Goal: Transaction & Acquisition: Purchase product/service

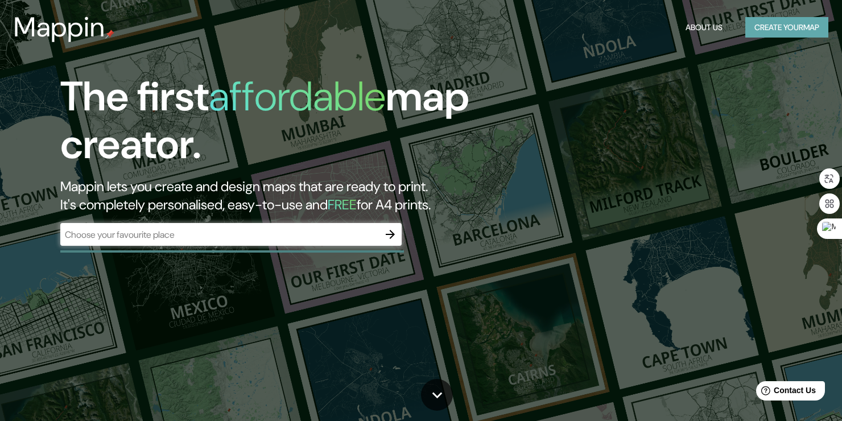
click at [760, 22] on button "Create your map" at bounding box center [786, 27] width 83 height 21
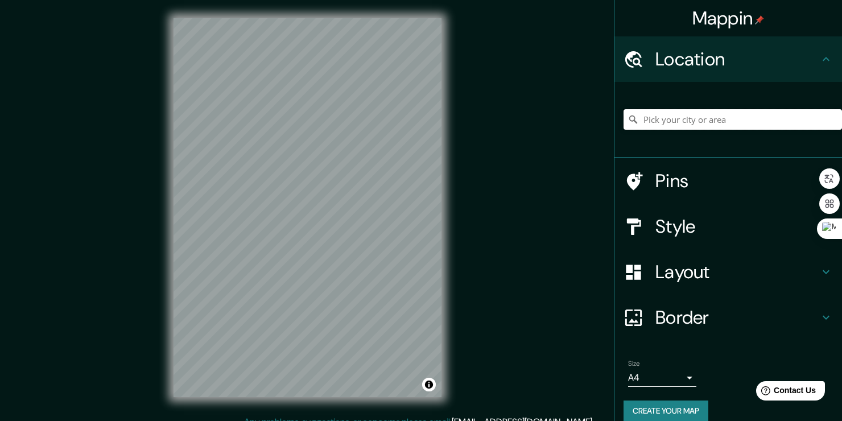
click at [647, 117] on input "Pick your city or area" at bounding box center [733, 119] width 218 height 20
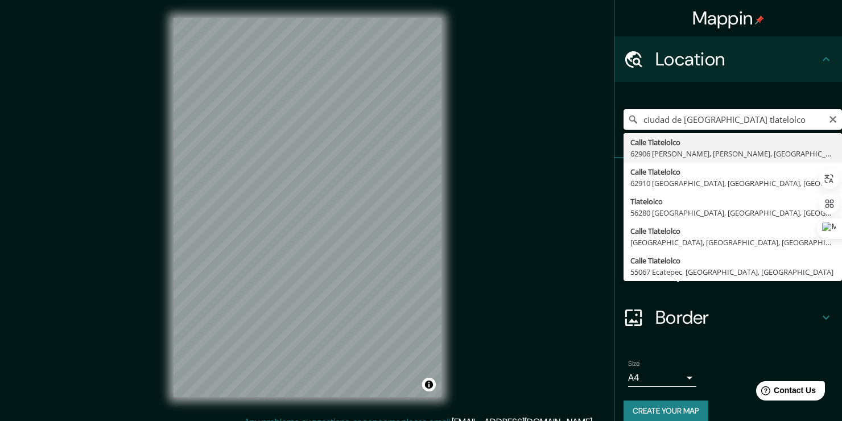
drag, startPoint x: 766, startPoint y: 123, endPoint x: 704, endPoint y: 119, distance: 62.1
click at [704, 119] on input "ciudad de [GEOGRAPHIC_DATA] tlatelolco" at bounding box center [733, 119] width 218 height 20
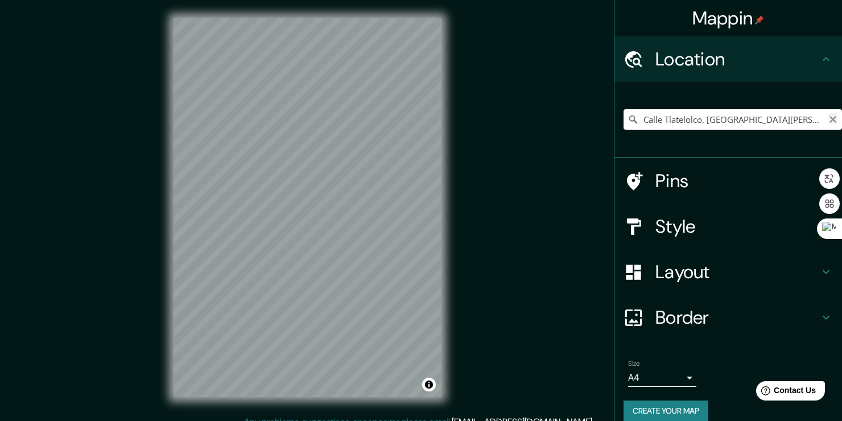
type input "Calle Tlatelolco, [GEOGRAPHIC_DATA][PERSON_NAME], [PERSON_NAME], [GEOGRAPHIC_DA…"
click at [828, 119] on icon "Clear" at bounding box center [832, 119] width 9 height 9
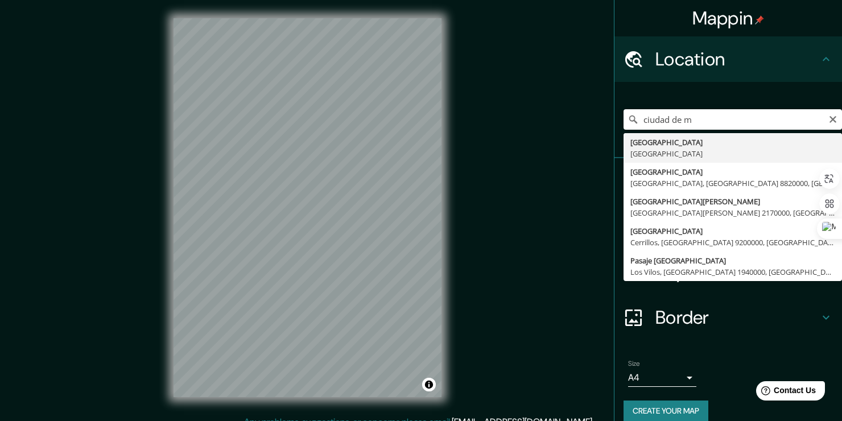
type input "[GEOGRAPHIC_DATA], [GEOGRAPHIC_DATA]"
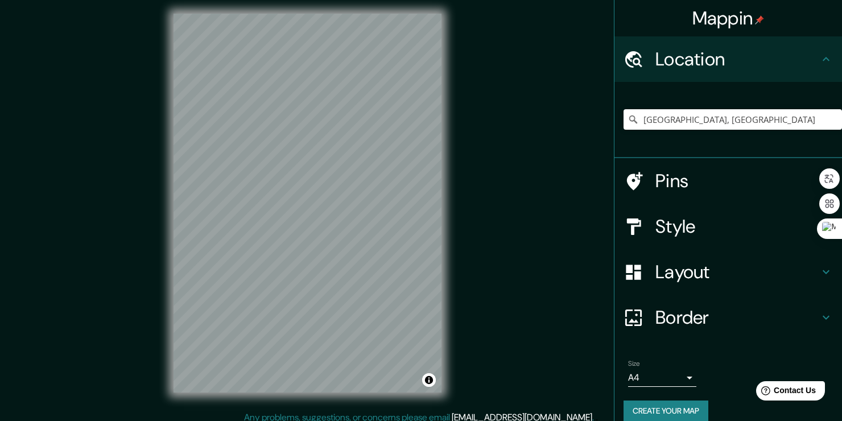
scroll to position [13, 0]
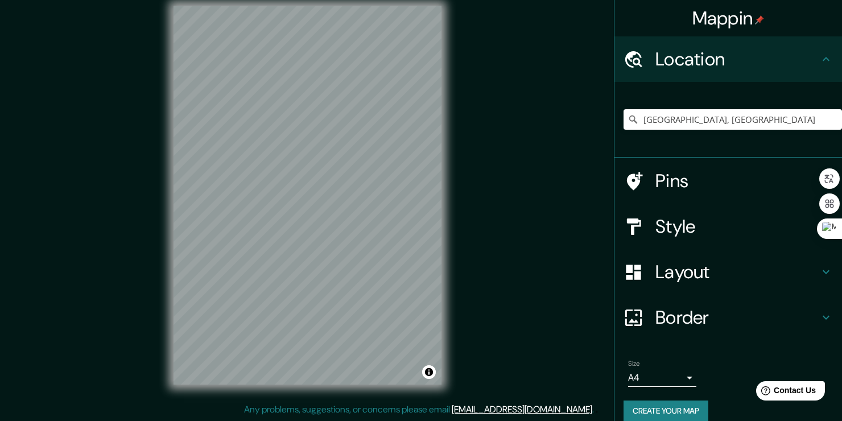
click at [741, 278] on h4 "Layout" at bounding box center [737, 272] width 164 height 23
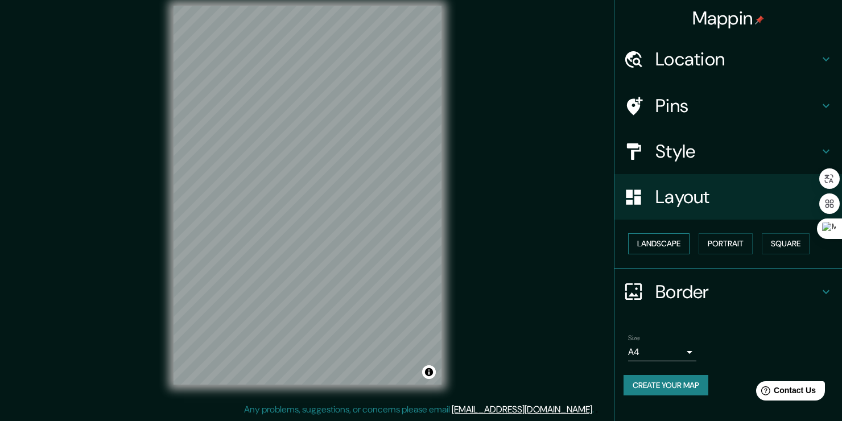
click at [659, 244] on button "Landscape" at bounding box center [658, 243] width 61 height 21
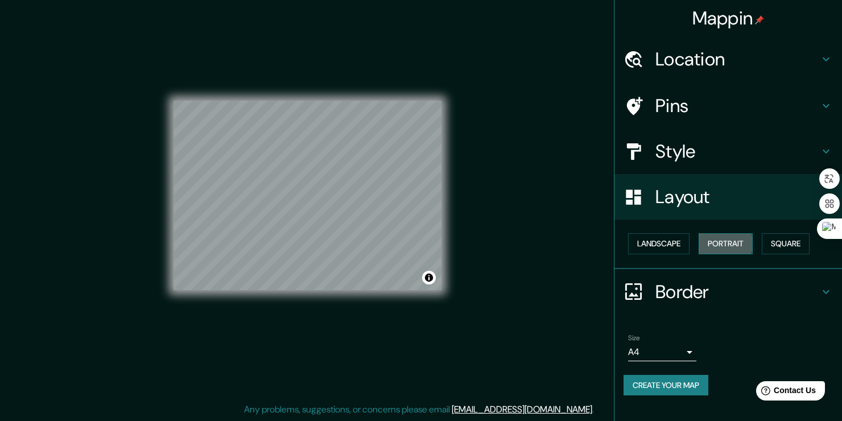
click at [707, 243] on button "Portrait" at bounding box center [726, 243] width 54 height 21
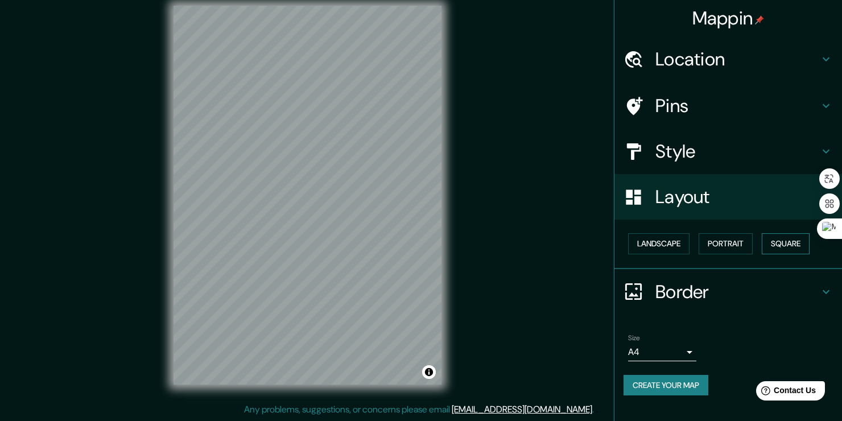
click at [793, 242] on button "Square" at bounding box center [786, 243] width 48 height 21
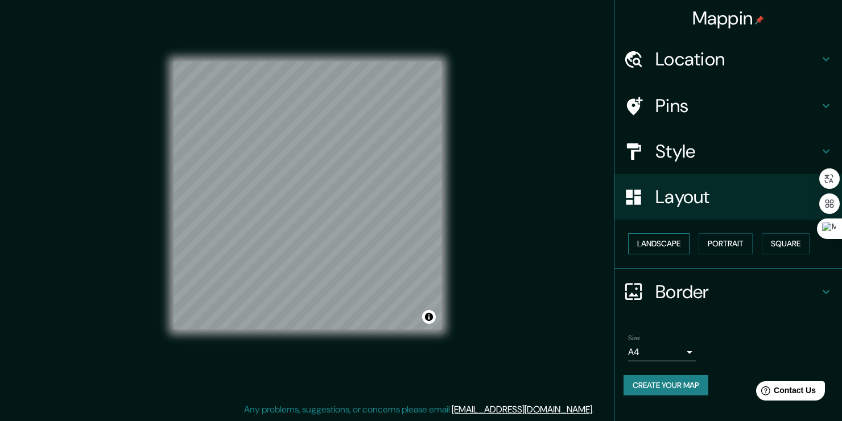
click at [682, 239] on button "Landscape" at bounding box center [658, 243] width 61 height 21
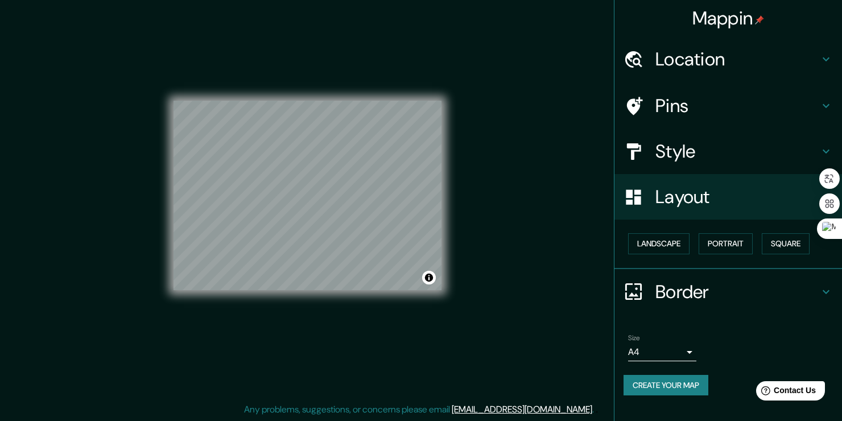
click at [697, 143] on h4 "Style" at bounding box center [737, 151] width 164 height 23
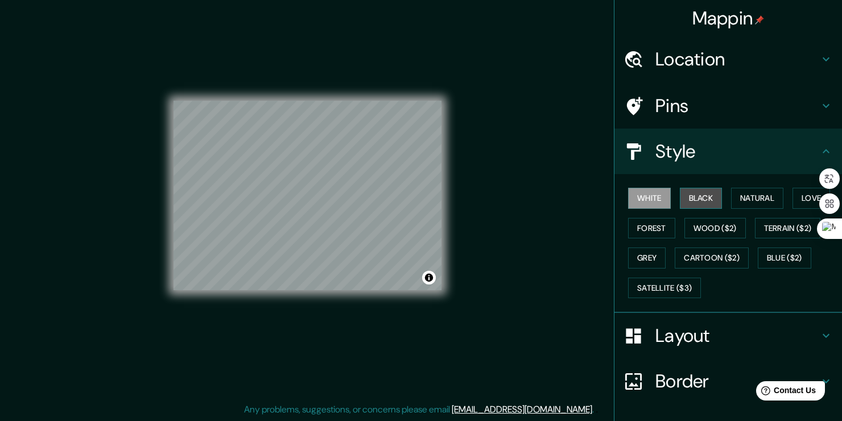
click at [682, 197] on button "Black" at bounding box center [701, 198] width 43 height 21
click at [750, 205] on button "Natural" at bounding box center [757, 198] width 52 height 21
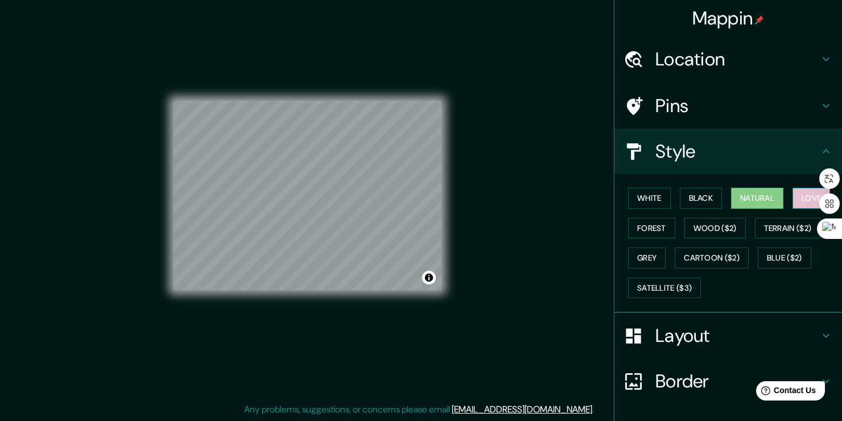
click at [794, 201] on button "Love" at bounding box center [812, 198] width 38 height 21
click at [781, 229] on button "Terrain ($2)" at bounding box center [788, 228] width 66 height 21
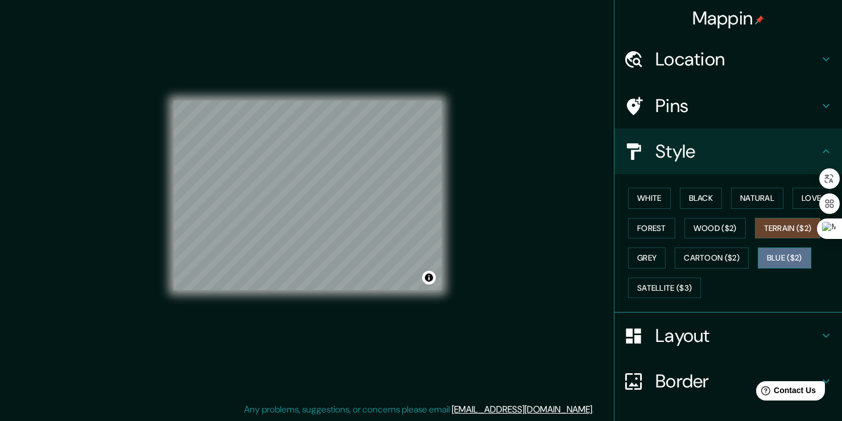
click at [767, 252] on button "Blue ($2)" at bounding box center [784, 257] width 53 height 21
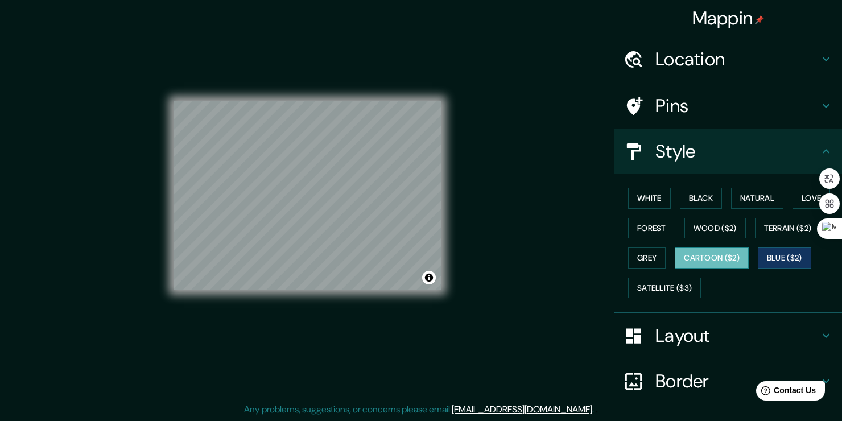
click at [699, 253] on button "Cartoon ($2)" at bounding box center [712, 257] width 74 height 21
click at [296, 250] on div at bounding box center [295, 249] width 9 height 9
click at [401, 168] on div at bounding box center [400, 170] width 9 height 9
click at [274, 141] on div at bounding box center [270, 139] width 9 height 9
click at [654, 259] on button "Grey" at bounding box center [647, 257] width 38 height 21
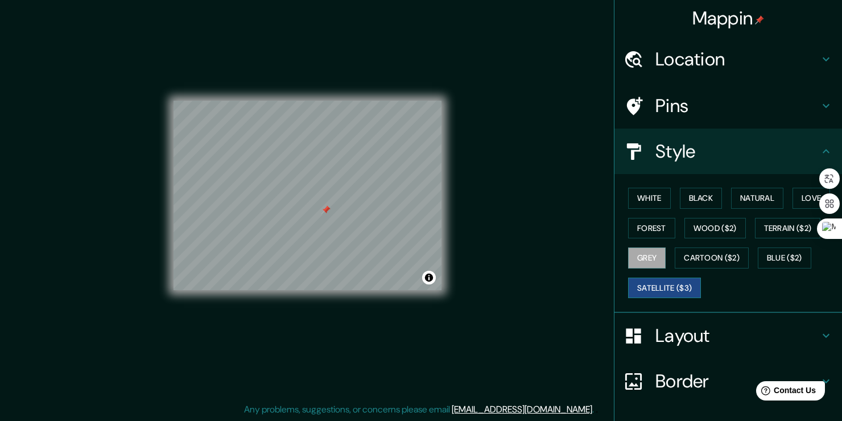
click at [632, 280] on button "Satellite ($3)" at bounding box center [664, 288] width 73 height 21
click at [325, 209] on div at bounding box center [325, 209] width 9 height 9
click at [790, 257] on button "Blue ($2)" at bounding box center [784, 257] width 53 height 21
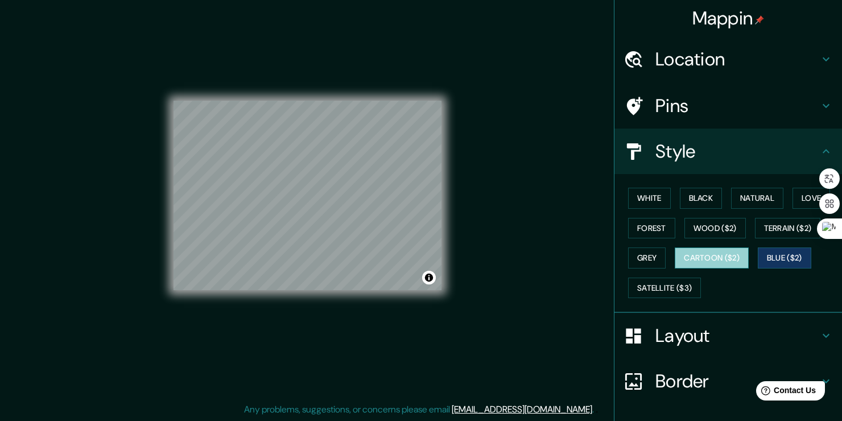
drag, startPoint x: 689, startPoint y: 249, endPoint x: 667, endPoint y: 255, distance: 22.4
click at [690, 250] on button "Cartoon ($2)" at bounding box center [712, 257] width 74 height 21
click at [628, 258] on button "Grey" at bounding box center [647, 257] width 38 height 21
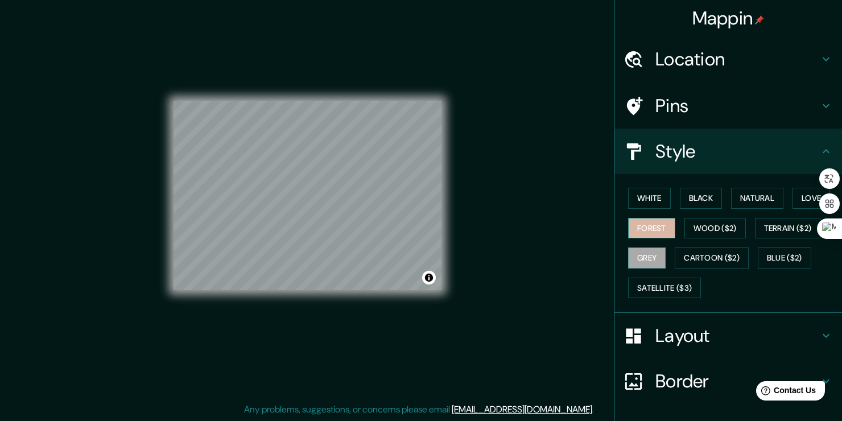
click at [636, 230] on button "Forest" at bounding box center [651, 228] width 47 height 21
click at [755, 228] on button "Terrain ($2)" at bounding box center [788, 228] width 66 height 21
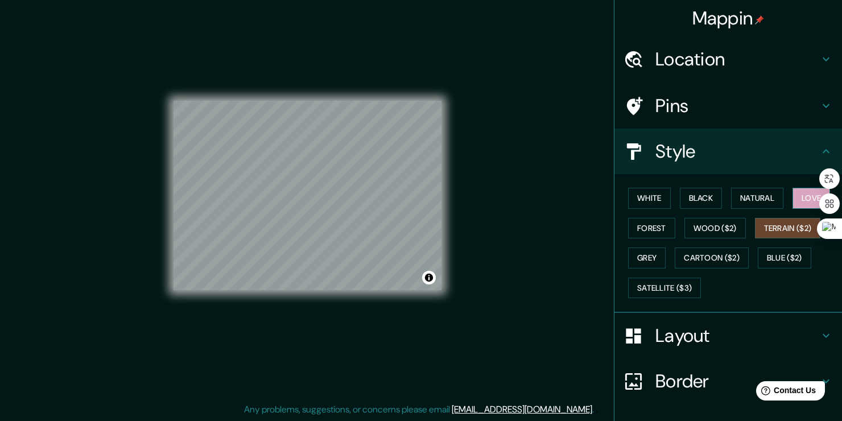
click at [798, 195] on button "Love" at bounding box center [812, 198] width 38 height 21
click at [736, 195] on button "Natural" at bounding box center [757, 198] width 52 height 21
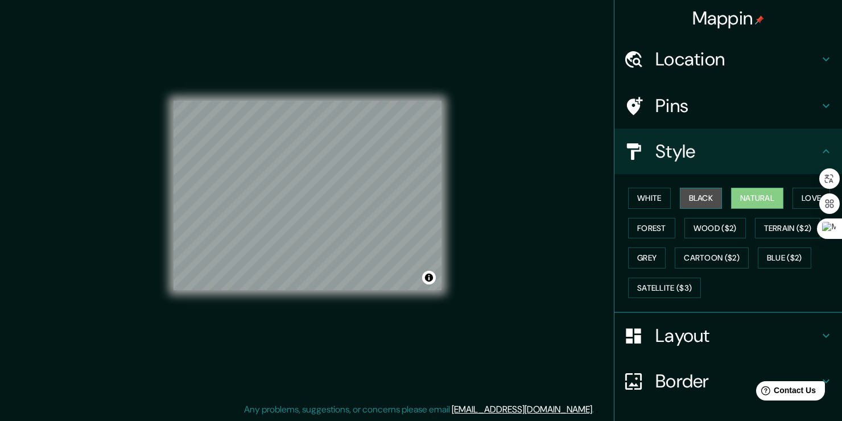
click at [688, 192] on button "Black" at bounding box center [701, 198] width 43 height 21
click at [649, 191] on button "White" at bounding box center [649, 198] width 43 height 21
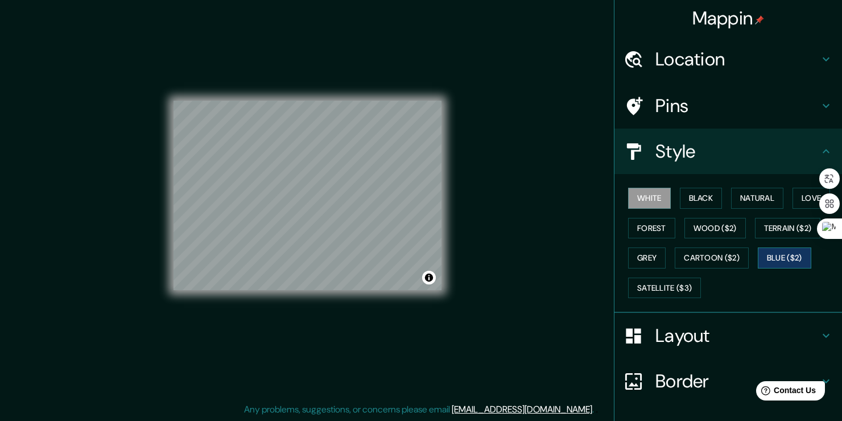
click at [764, 252] on button "Blue ($2)" at bounding box center [784, 257] width 53 height 21
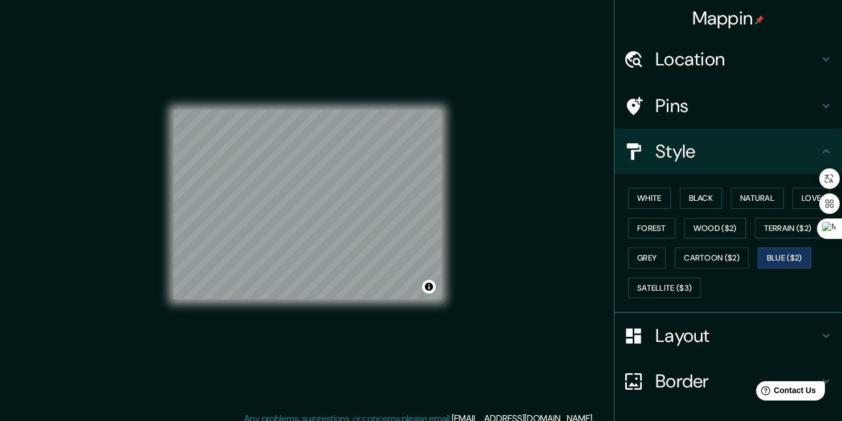
scroll to position [0, 0]
